Goal: Task Accomplishment & Management: Complete application form

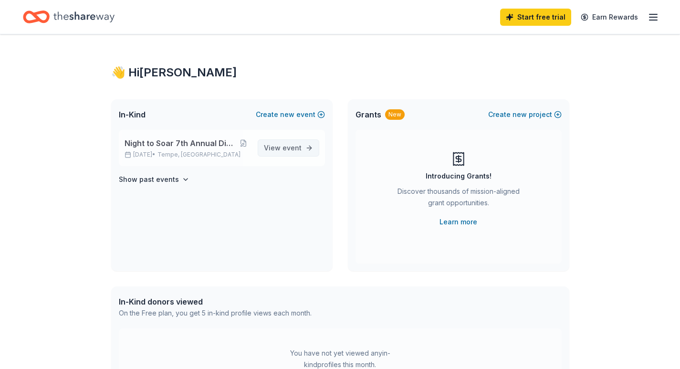
click at [292, 143] on span "View event" at bounding box center [283, 147] width 38 height 11
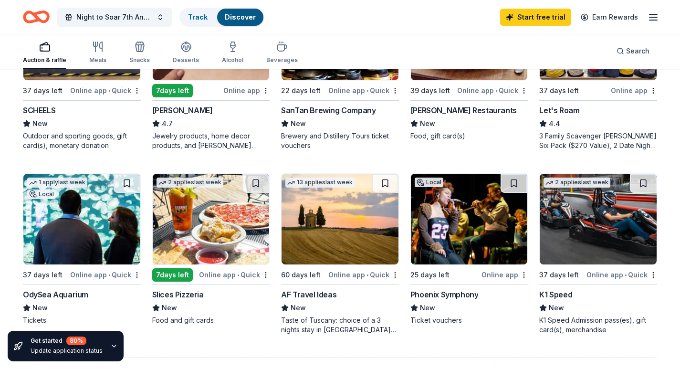
scroll to position [620, 0]
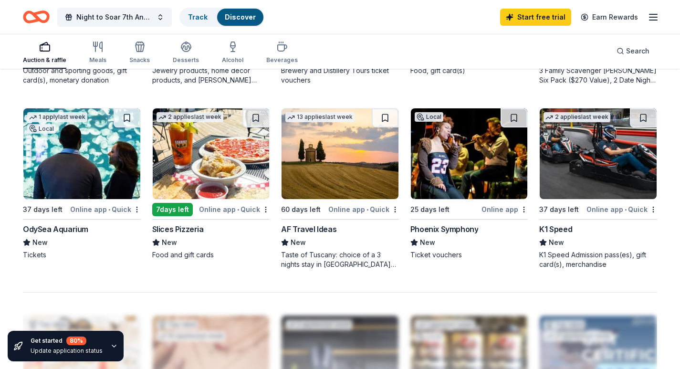
click at [452, 184] on img at bounding box center [469, 153] width 117 height 91
click at [639, 18] on link "Earn Rewards" at bounding box center [609, 17] width 69 height 17
click at [647, 19] on div "Start free trial Earn Rewards" at bounding box center [579, 17] width 159 height 22
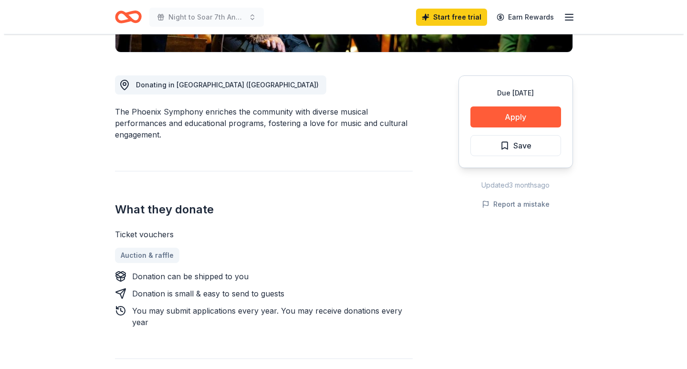
scroll to position [286, 0]
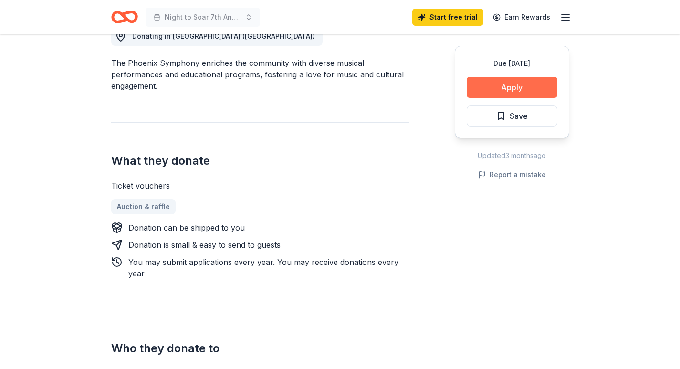
click at [499, 85] on button "Apply" at bounding box center [512, 87] width 91 height 21
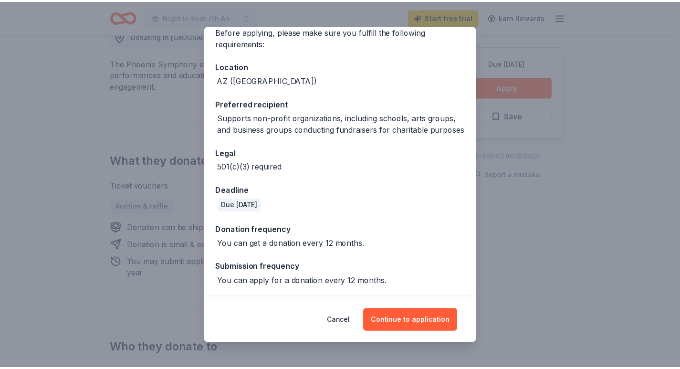
scroll to position [92, 0]
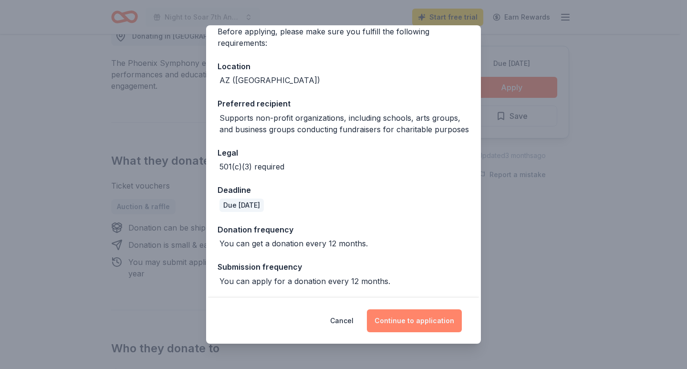
click at [418, 323] on button "Continue to application" at bounding box center [414, 320] width 95 height 23
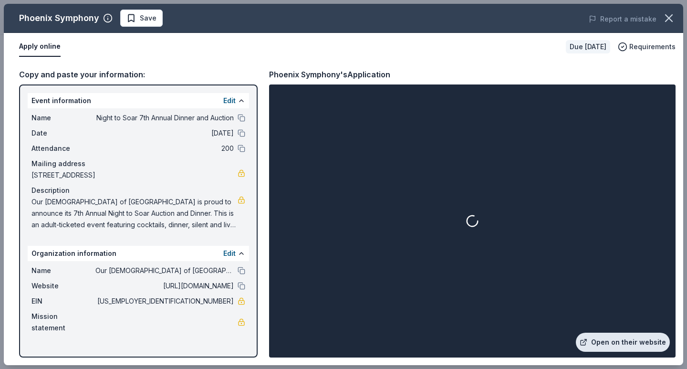
click at [623, 338] on link "Open on their website" at bounding box center [623, 342] width 94 height 19
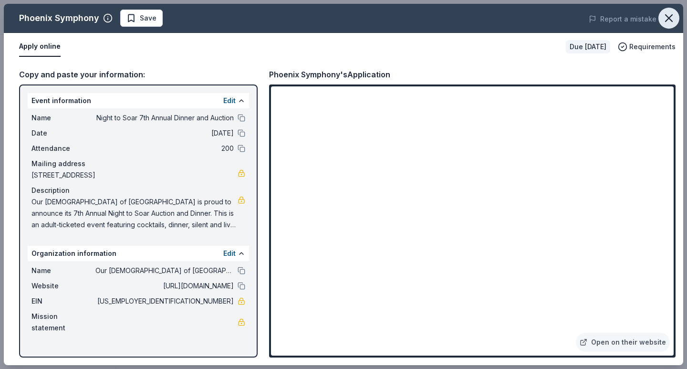
click at [667, 19] on icon "button" at bounding box center [668, 17] width 13 height 13
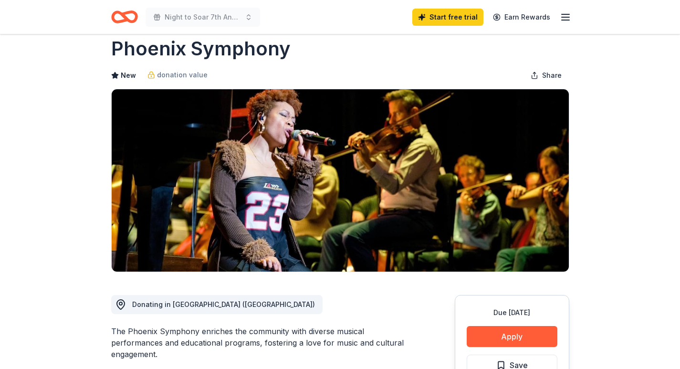
scroll to position [0, 0]
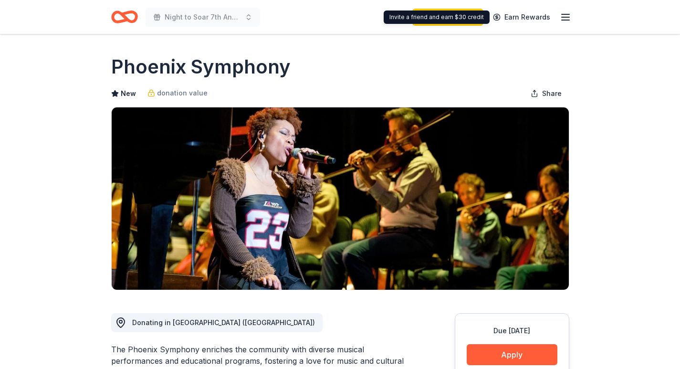
click at [556, 14] on div "Start free trial Earn Rewards" at bounding box center [491, 17] width 159 height 22
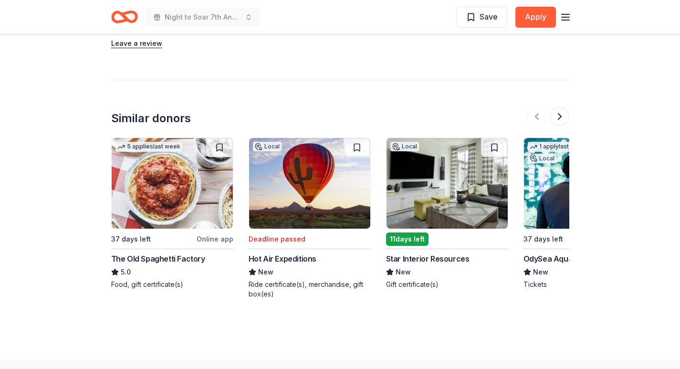
scroll to position [1086, 0]
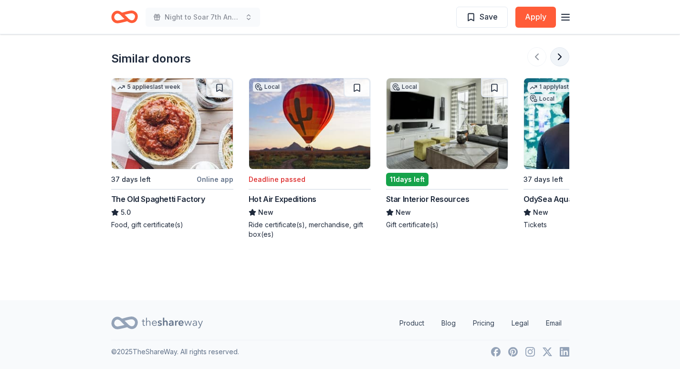
click at [558, 53] on button at bounding box center [559, 56] width 19 height 19
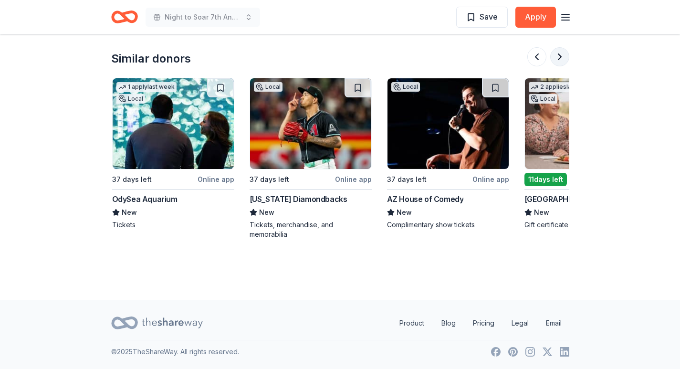
scroll to position [0, 412]
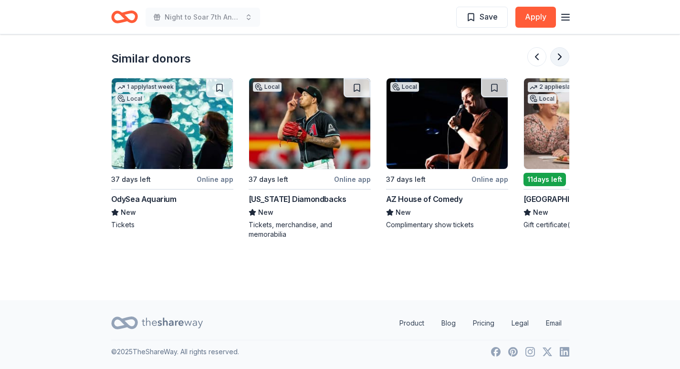
click at [555, 53] on button at bounding box center [559, 56] width 19 height 19
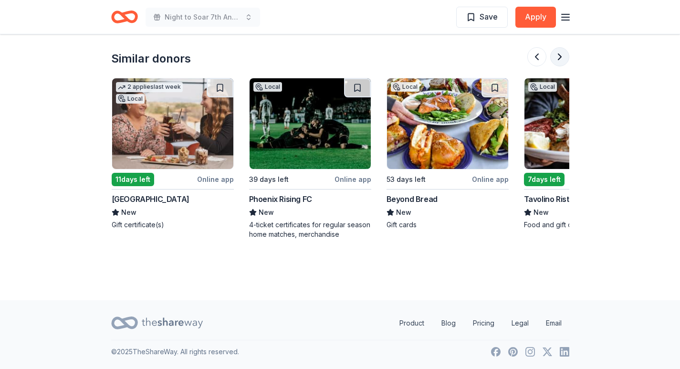
scroll to position [0, 824]
click at [184, 139] on img at bounding box center [172, 123] width 121 height 91
click at [560, 58] on button at bounding box center [559, 56] width 19 height 19
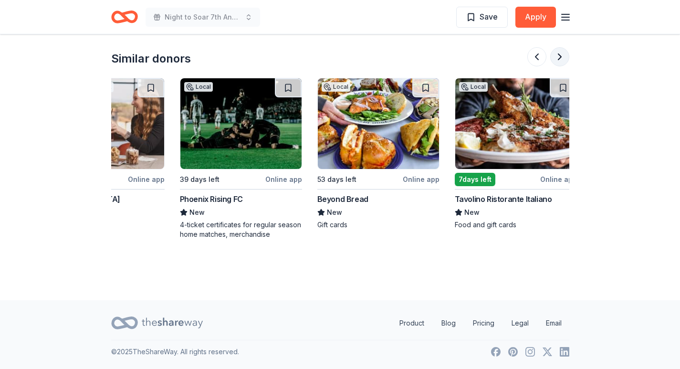
scroll to position [0, 901]
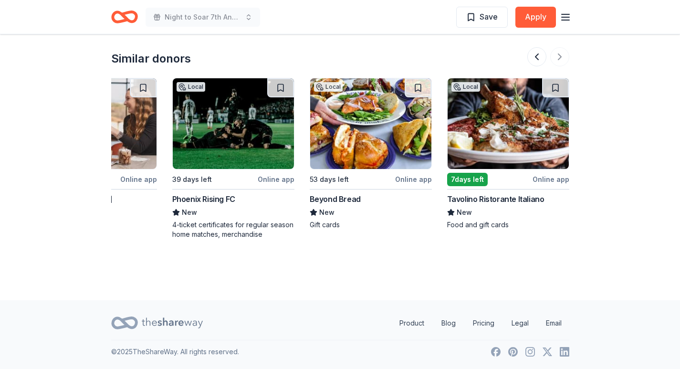
click at [559, 57] on div at bounding box center [548, 56] width 42 height 19
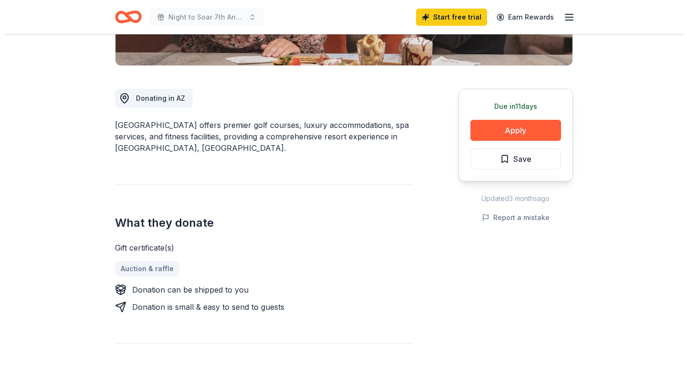
scroll to position [239, 0]
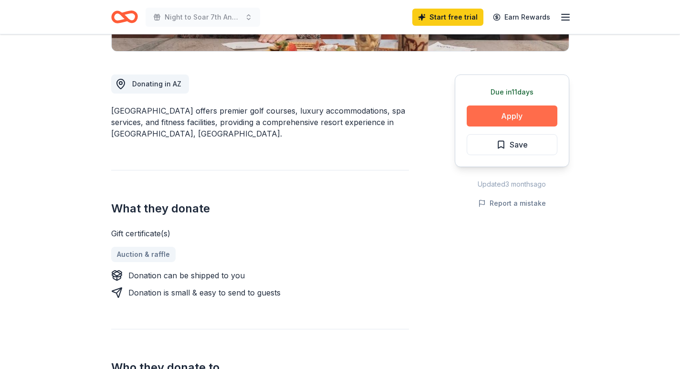
click at [531, 115] on button "Apply" at bounding box center [512, 115] width 91 height 21
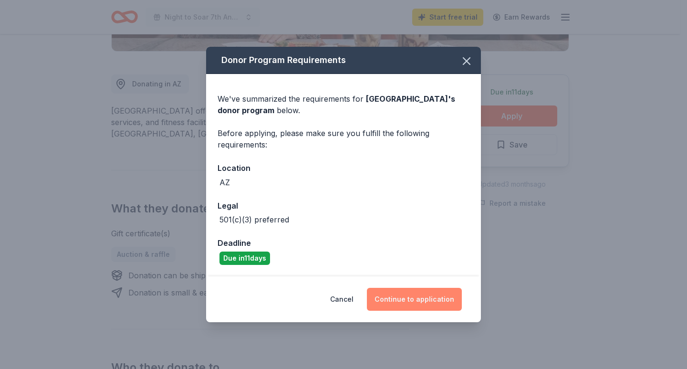
click at [437, 298] on button "Continue to application" at bounding box center [414, 299] width 95 height 23
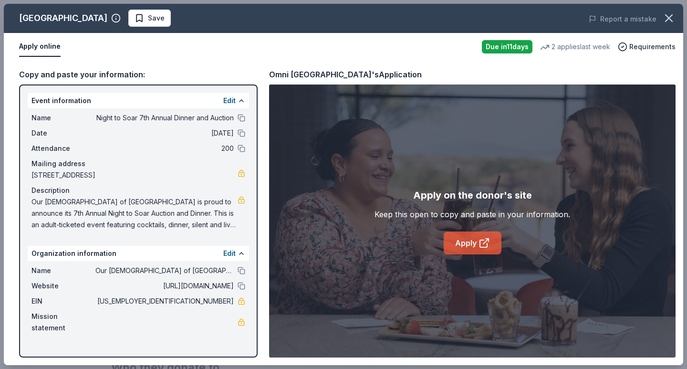
click at [486, 240] on icon at bounding box center [483, 242] width 11 height 11
